Goal: Entertainment & Leisure: Consume media (video, audio)

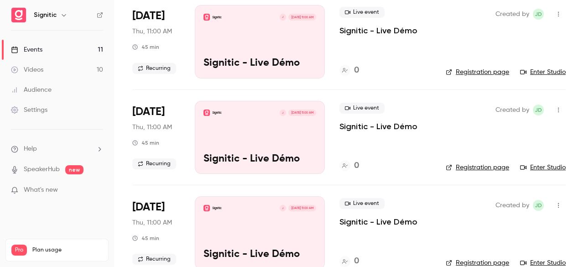
scroll to position [855, 0]
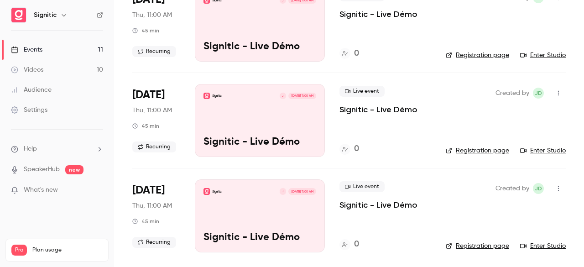
click at [95, 47] on link "Events 11" at bounding box center [57, 50] width 114 height 20
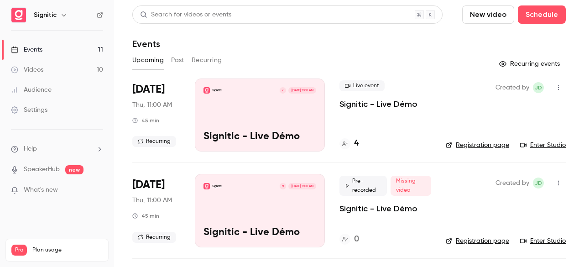
click at [176, 62] on button "Past" at bounding box center [177, 60] width 13 height 15
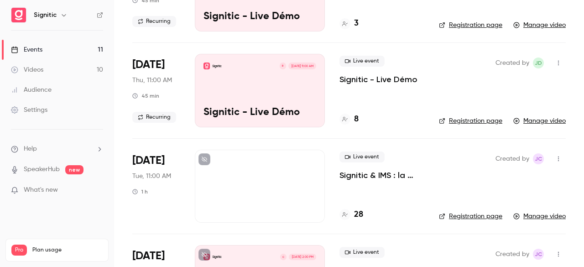
scroll to position [398, 0]
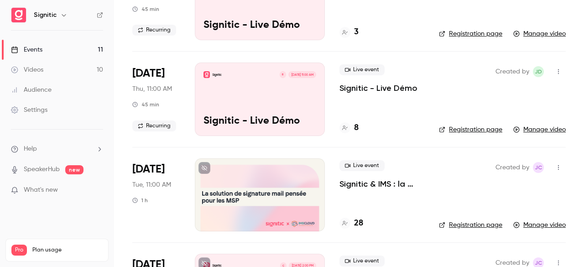
click at [275, 120] on p "Signitic - Live Démo" at bounding box center [260, 122] width 113 height 12
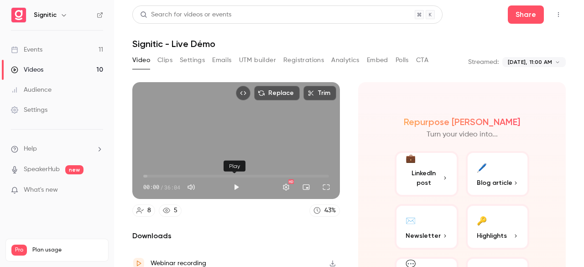
click at [235, 181] on button "Play" at bounding box center [236, 187] width 18 height 18
click at [322, 181] on button "Full screen" at bounding box center [326, 187] width 18 height 18
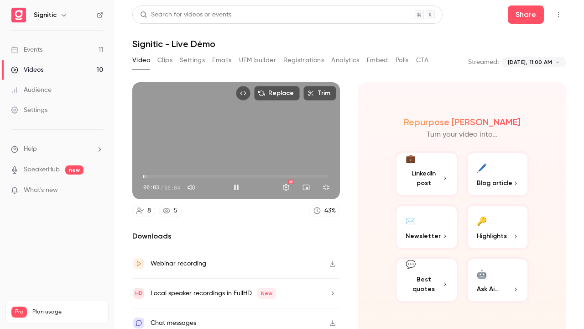
type input "***"
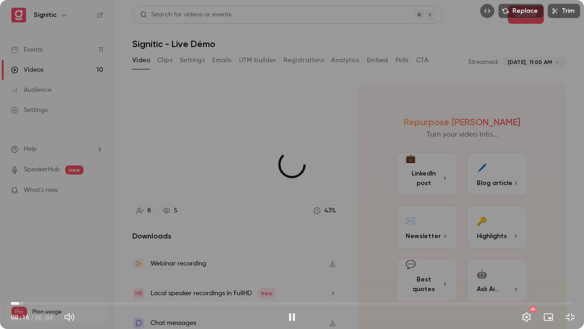
click at [19, 267] on span "00:31" at bounding box center [19, 303] width 3 height 3
click at [287, 267] on button "Pause" at bounding box center [292, 317] width 18 height 18
click at [287, 267] on button "Play" at bounding box center [292, 317] width 18 height 18
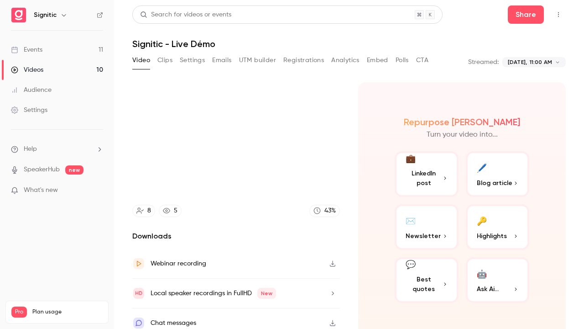
type input "*****"
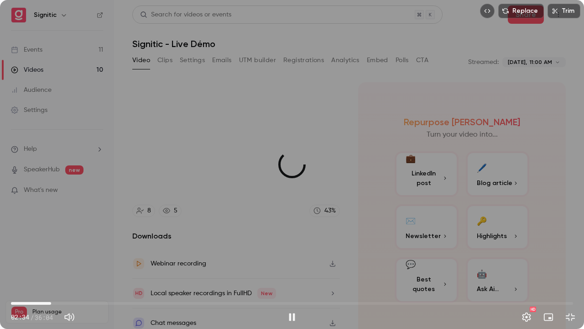
click at [283, 267] on button "Pause" at bounding box center [292, 317] width 18 height 18
click at [283, 267] on button "Play" at bounding box center [292, 317] width 18 height 18
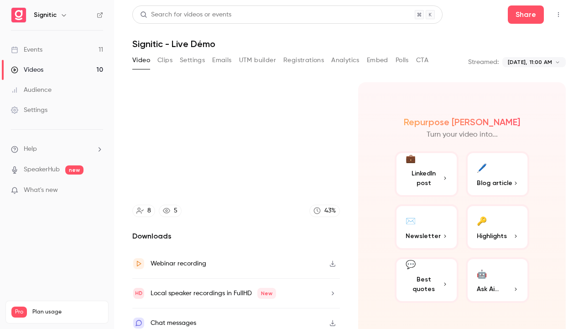
click at [283, 267] on button "Pause" at bounding box center [292, 317] width 18 height 18
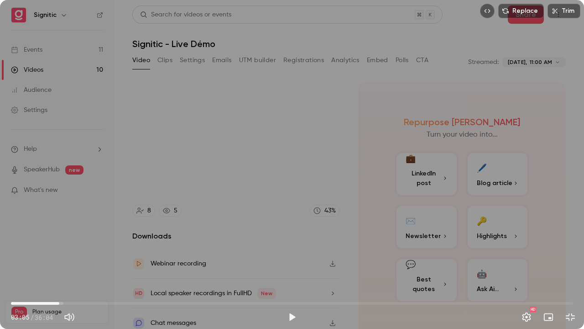
click at [283, 267] on button "Play" at bounding box center [292, 317] width 18 height 18
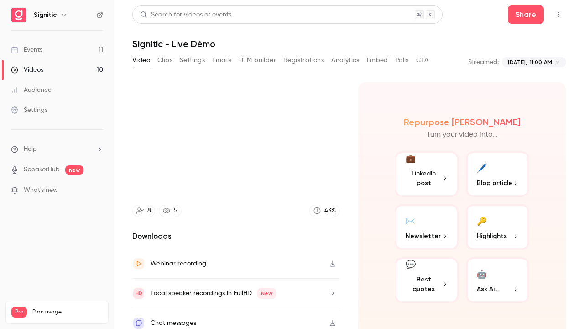
click at [283, 267] on button "Pause" at bounding box center [292, 317] width 18 height 18
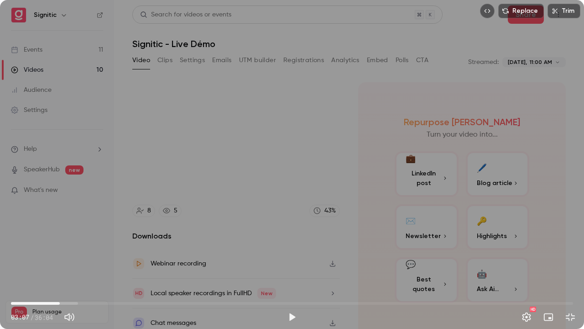
click at [283, 267] on button "Play" at bounding box center [292, 317] width 18 height 18
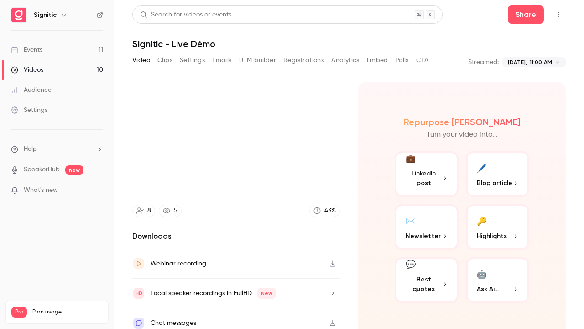
click at [283, 267] on button "Pause" at bounding box center [292, 317] width 18 height 18
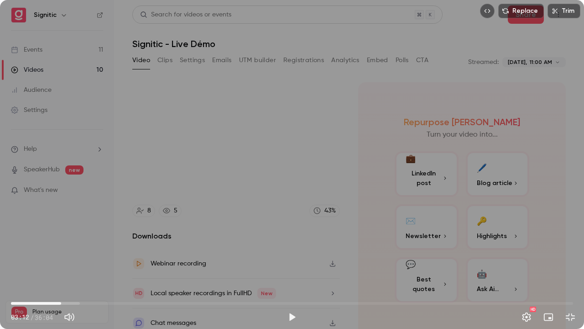
click at [283, 267] on button "Play" at bounding box center [292, 317] width 18 height 18
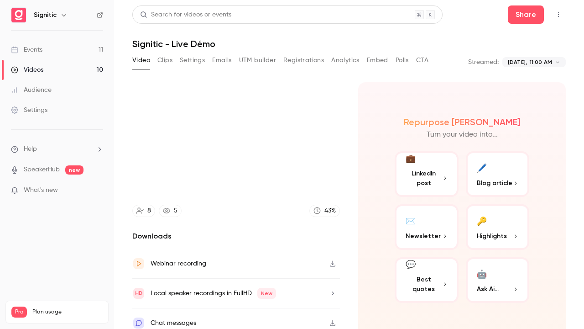
click at [283, 267] on button "Pause" at bounding box center [292, 317] width 18 height 18
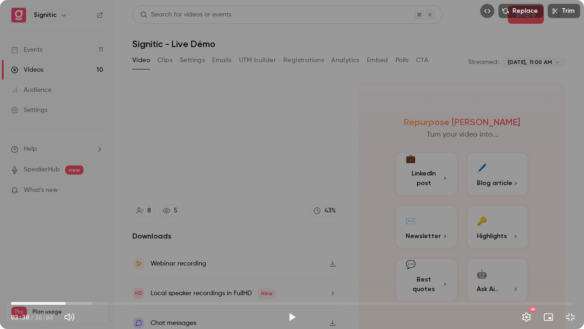
click at [283, 267] on button "Play" at bounding box center [292, 317] width 18 height 18
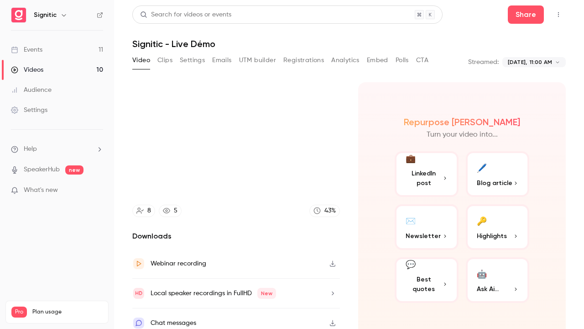
click at [283, 267] on button "Pause" at bounding box center [292, 317] width 18 height 18
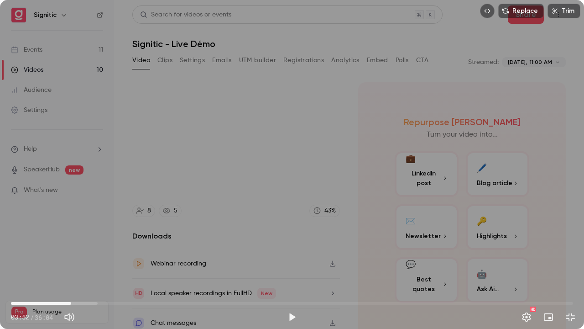
click at [283, 267] on button "Play" at bounding box center [292, 317] width 18 height 18
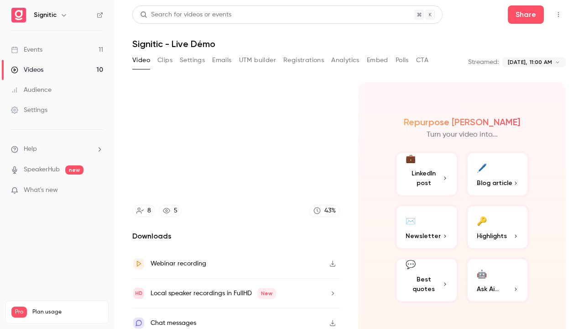
click at [283, 267] on button "Pause" at bounding box center [292, 317] width 18 height 18
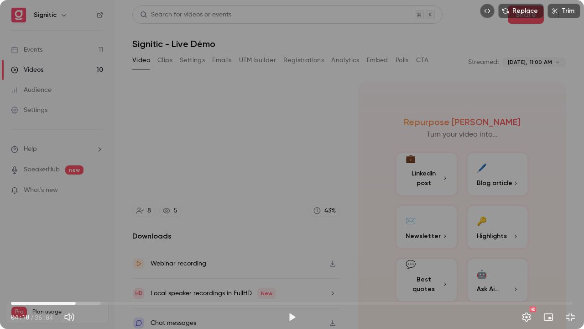
click at [283, 267] on button "Play" at bounding box center [292, 317] width 18 height 18
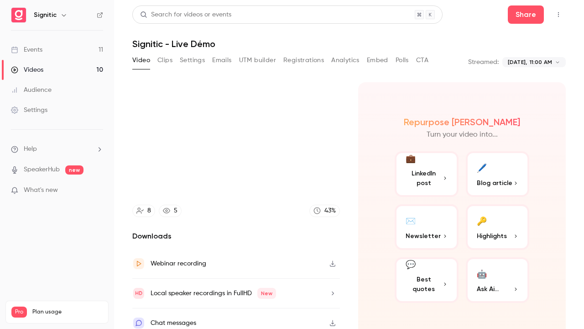
click at [283, 267] on button "Pause" at bounding box center [292, 317] width 18 height 18
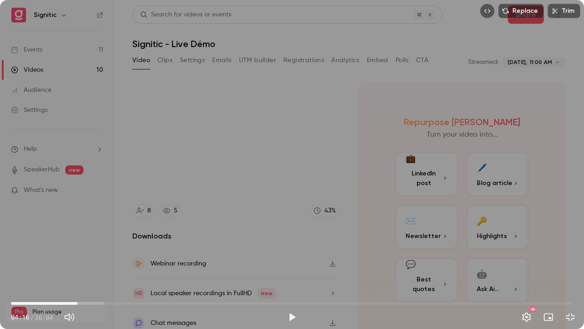
click at [283, 267] on button "Play" at bounding box center [292, 317] width 18 height 18
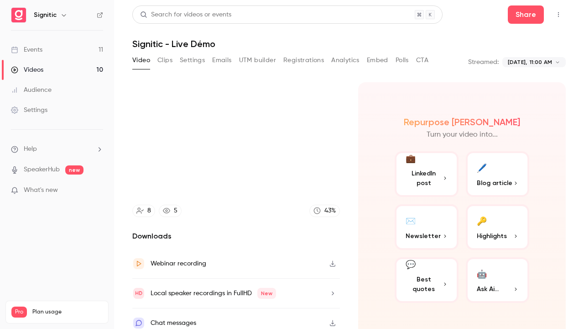
click at [283, 267] on button "Pause" at bounding box center [292, 317] width 18 height 18
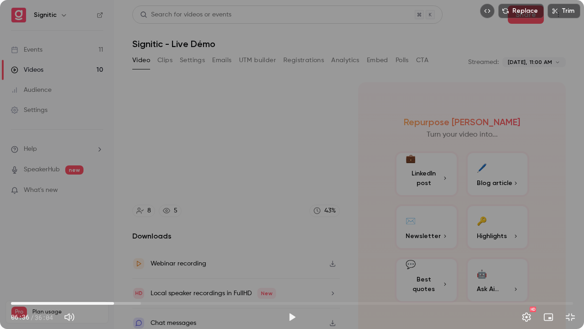
click at [283, 267] on button "Play" at bounding box center [292, 317] width 18 height 18
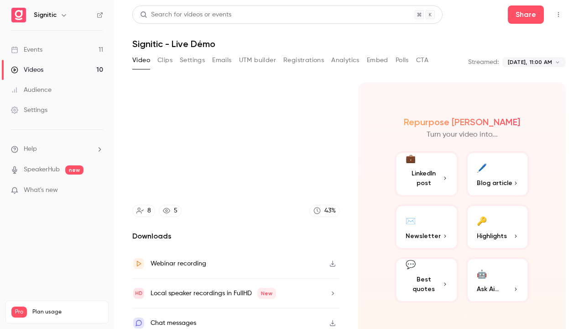
drag, startPoint x: 375, startPoint y: 0, endPoint x: 290, endPoint y: 170, distance: 190.1
click at [290, 170] on div "Replace Trim 07:55 07:55 / 36:04 HD" at bounding box center [292, 164] width 584 height 329
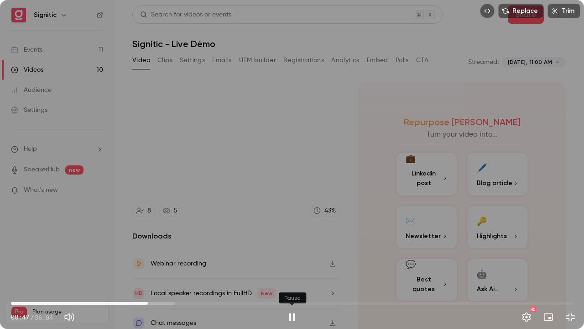
click at [295, 267] on button "Pause" at bounding box center [292, 317] width 18 height 18
drag, startPoint x: 275, startPoint y: 239, endPoint x: 234, endPoint y: 150, distance: 98.3
click at [234, 150] on div "Replace Trim 08:47 08:47 / 36:04 HD" at bounding box center [292, 164] width 584 height 329
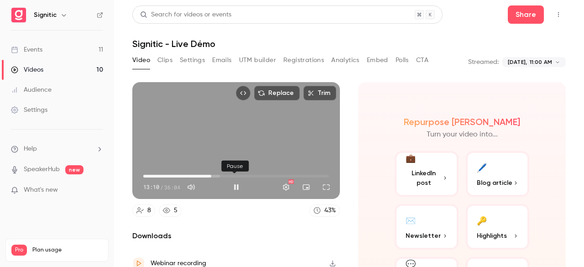
click at [231, 185] on button "Pause" at bounding box center [236, 187] width 18 height 18
type input "***"
